Goal: Task Accomplishment & Management: Manage account settings

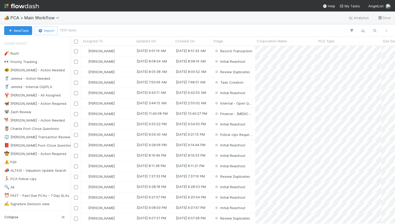
scroll to position [0, 0]
click at [273, 25] on div "New Task Import 7631 tasks" at bounding box center [197, 30] width 395 height 13
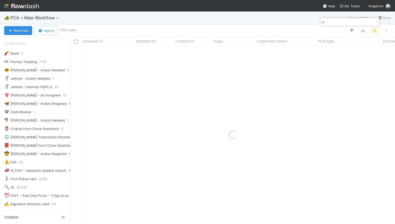
type input "i"
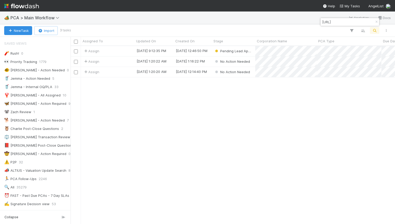
scroll to position [178, 325]
type input "[URL]"
click at [112, 51] on div "Assign" at bounding box center [108, 51] width 54 height 10
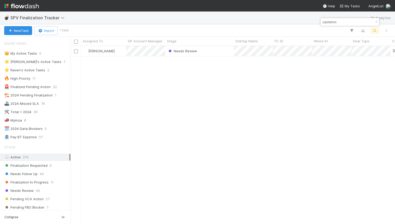
scroll to position [178, 325]
type input "castelion"
click at [214, 54] on div "Needs Review" at bounding box center [199, 51] width 68 height 10
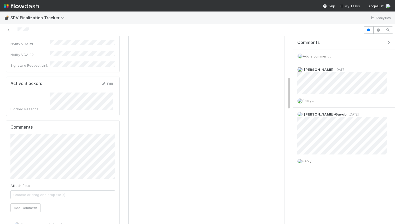
scroll to position [222, 0]
click at [321, 56] on span "Add a comment..." at bounding box center [317, 56] width 28 height 4
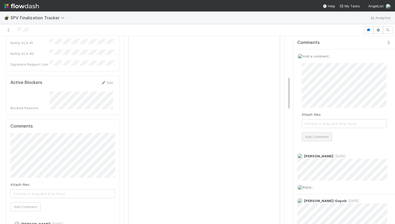
drag, startPoint x: 320, startPoint y: 131, endPoint x: 317, endPoint y: 137, distance: 7.3
click at [320, 131] on div "Attach files: Choose or drag and drop file(s) Add Comment" at bounding box center [344, 102] width 85 height 78
click at [317, 137] on button "Add Comment" at bounding box center [317, 136] width 30 height 9
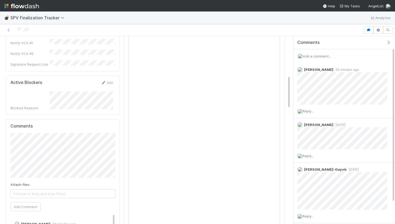
click at [21, 7] on img at bounding box center [21, 6] width 35 height 9
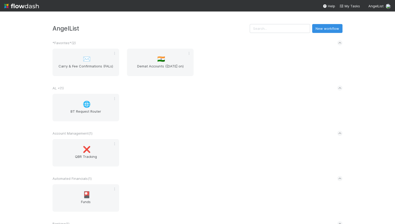
click at [33, 44] on div "AngelList New workflow *Favorites* ( 2 ) ✉️ Carry & Fee Confirmations (FALs) 🇮🇳…" at bounding box center [197, 117] width 395 height 212
click at [156, 62] on div "🇮🇳 Demat Accounts (April 2025 on)" at bounding box center [160, 62] width 67 height 27
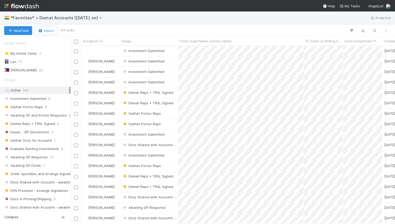
scroll to position [178, 325]
click at [242, 22] on div "🇮🇳 *Favorites* > Demat Accounts (April 2025 on) Analytics" at bounding box center [197, 17] width 395 height 13
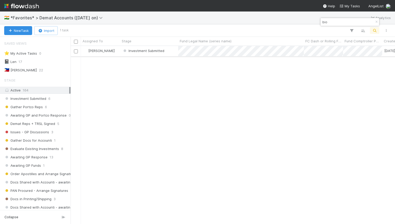
type input "bio"
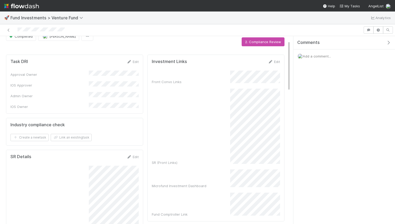
scroll to position [2, 0]
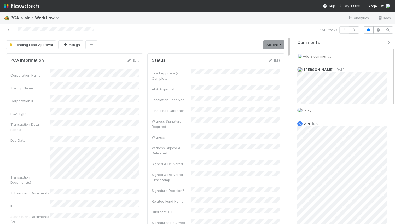
click at [13, 7] on img at bounding box center [21, 6] width 35 height 9
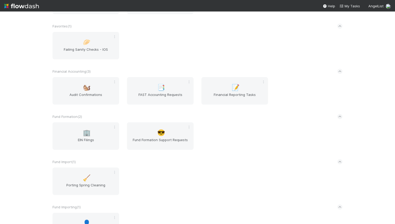
scroll to position [467, 0]
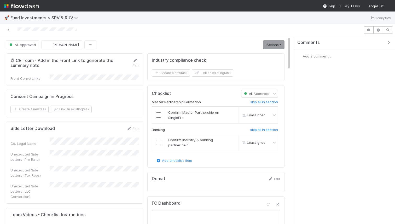
click at [310, 10] on nav "Help My Tasks AngelList" at bounding box center [197, 5] width 395 height 11
